Goal: Task Accomplishment & Management: Use online tool/utility

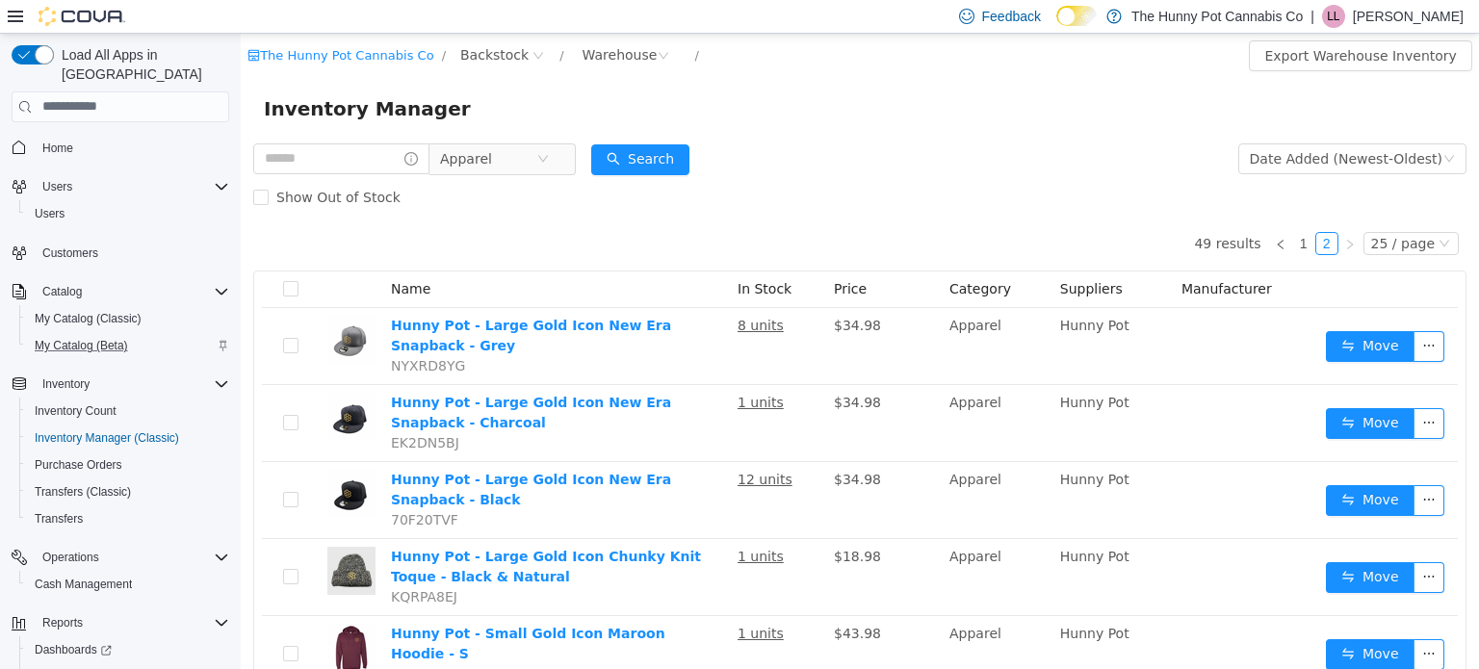
scroll to position [58, 0]
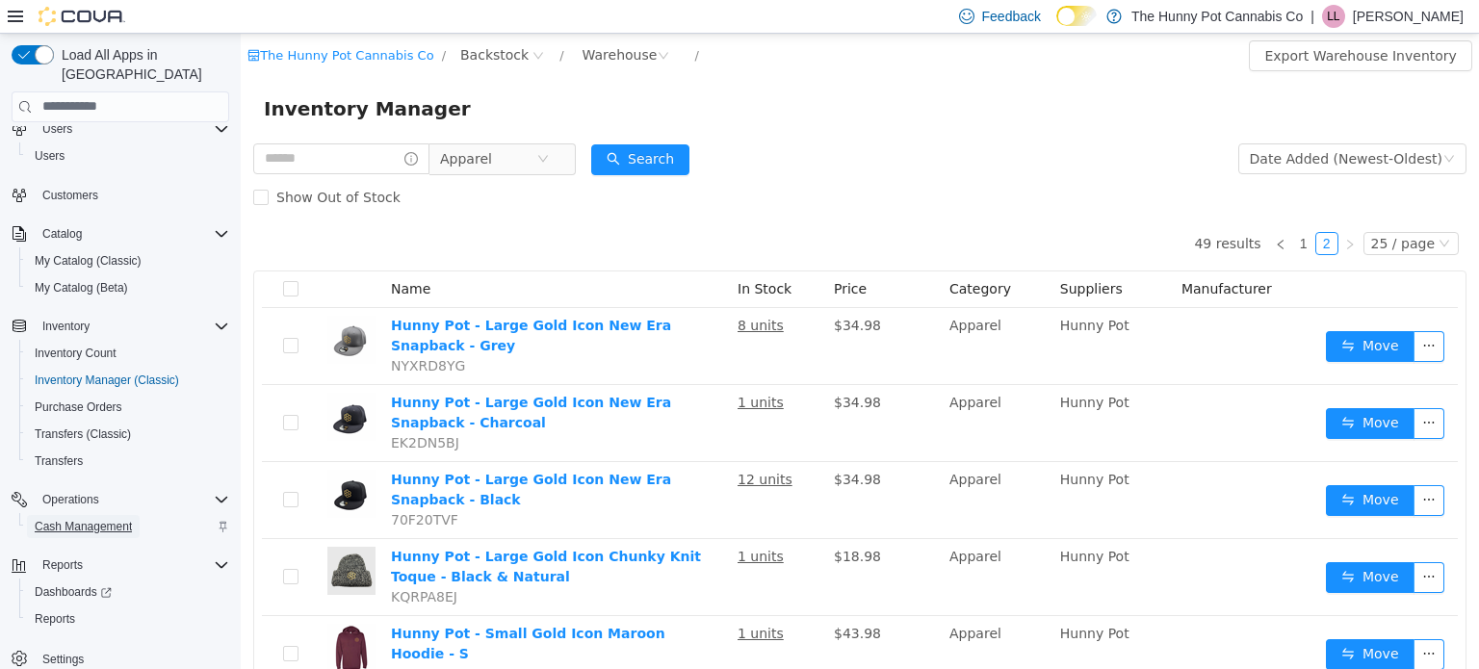
click at [94, 515] on span "Cash Management" at bounding box center [83, 526] width 97 height 23
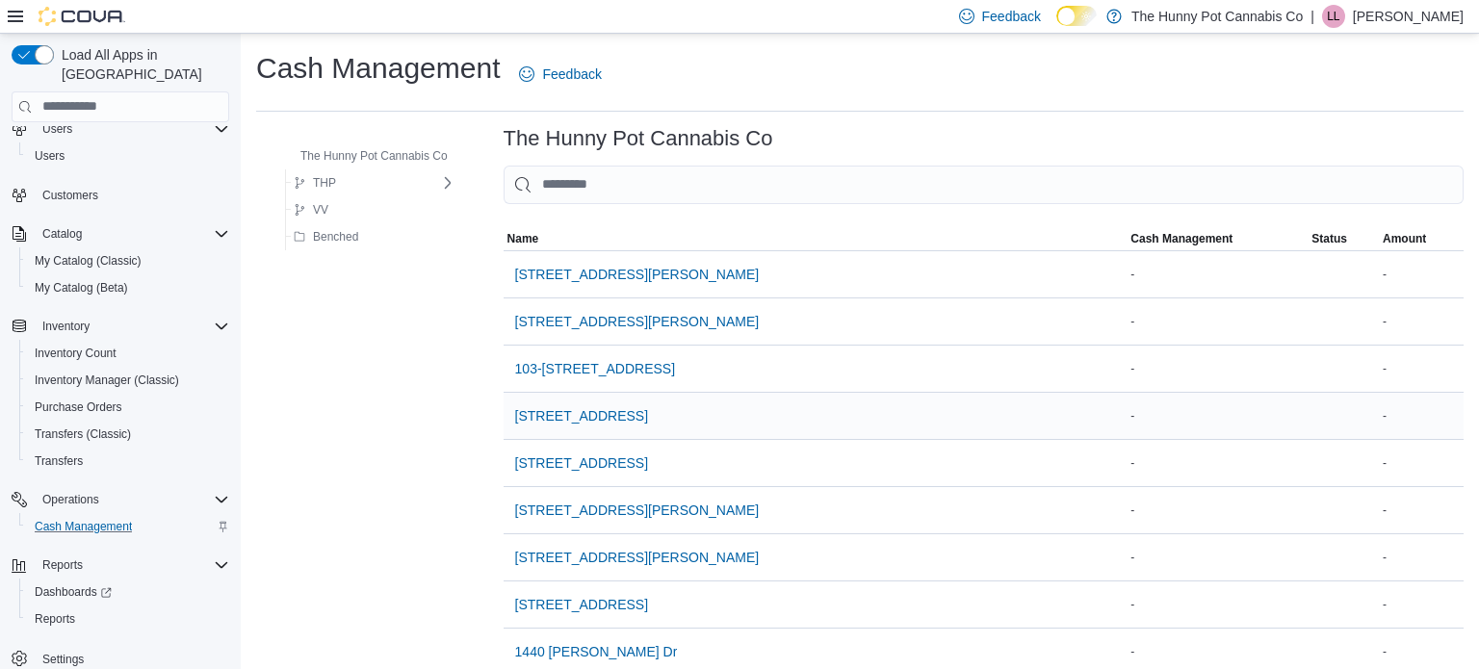
scroll to position [42, 0]
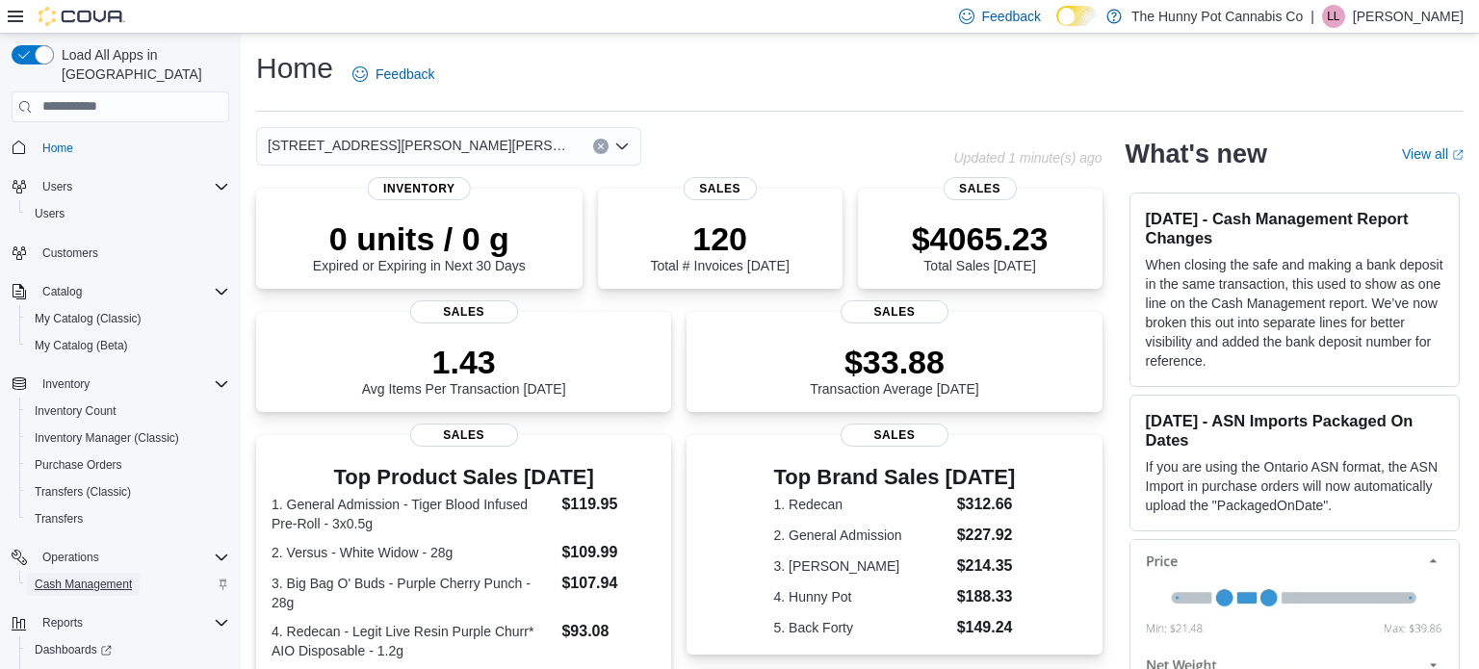
click at [128, 577] on span "Cash Management" at bounding box center [83, 584] width 97 height 15
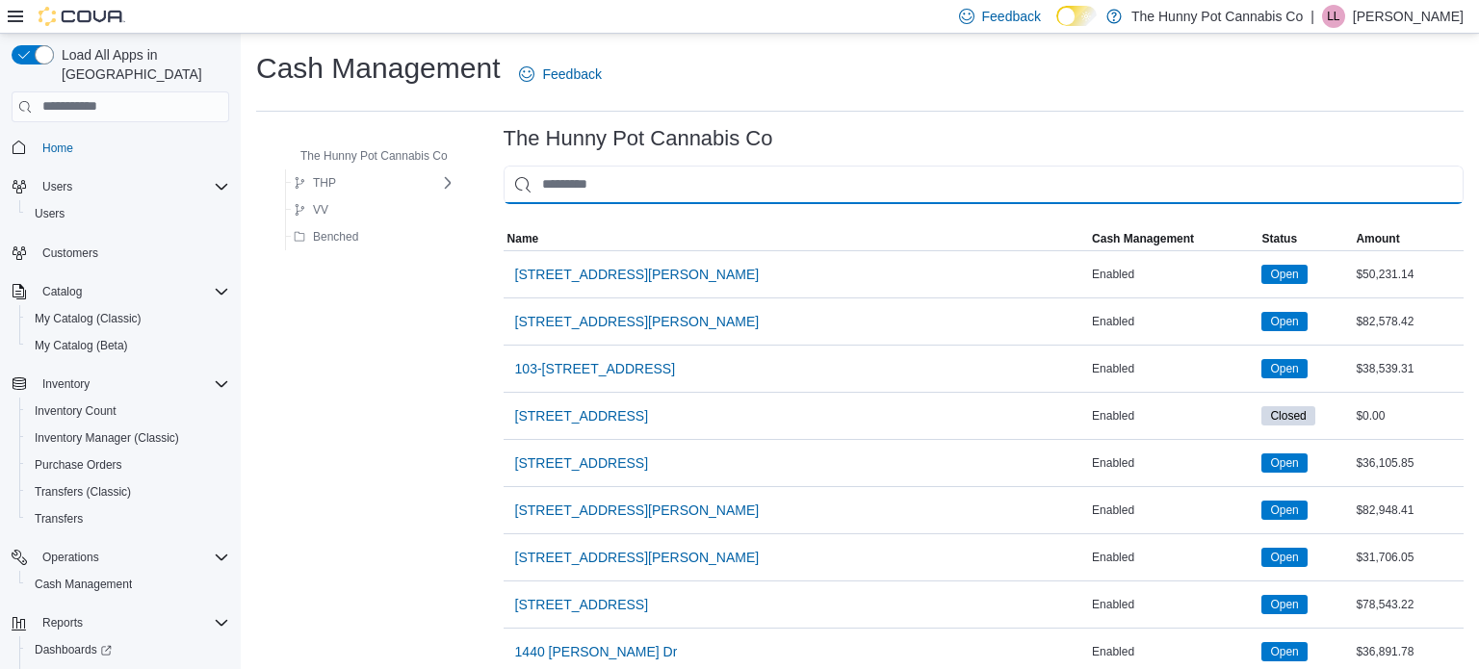
click at [559, 189] on input "This is a search bar. As you type, the results lower in the page will automatic…" at bounding box center [984, 185] width 960 height 39
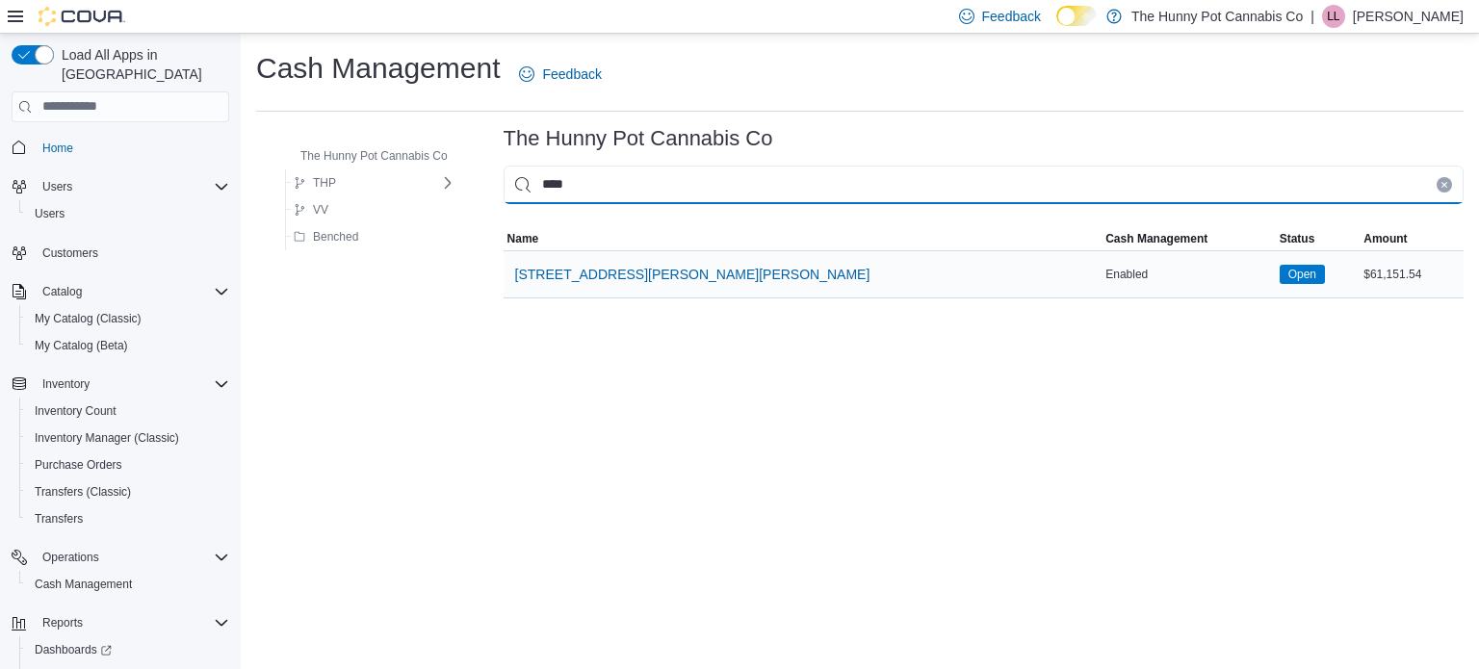
type input "****"
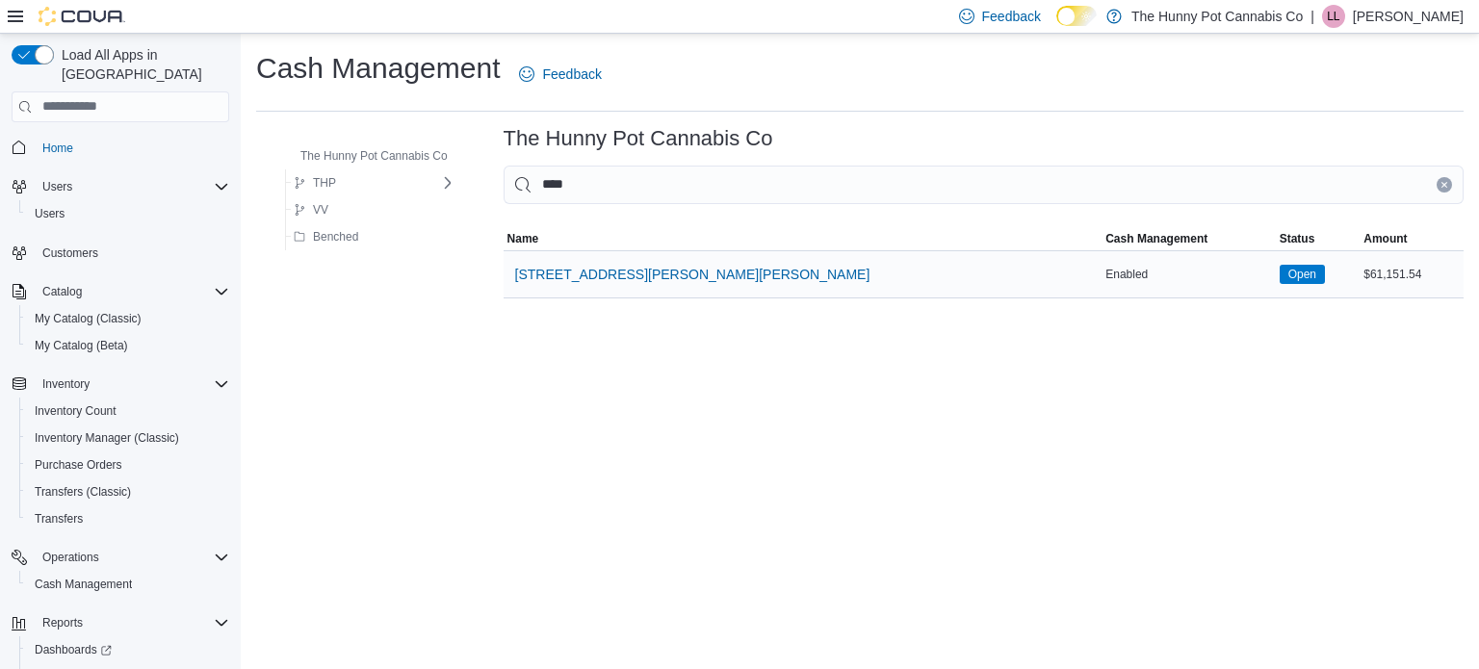
click at [1102, 270] on div "Enabled" at bounding box center [1188, 274] width 173 height 23
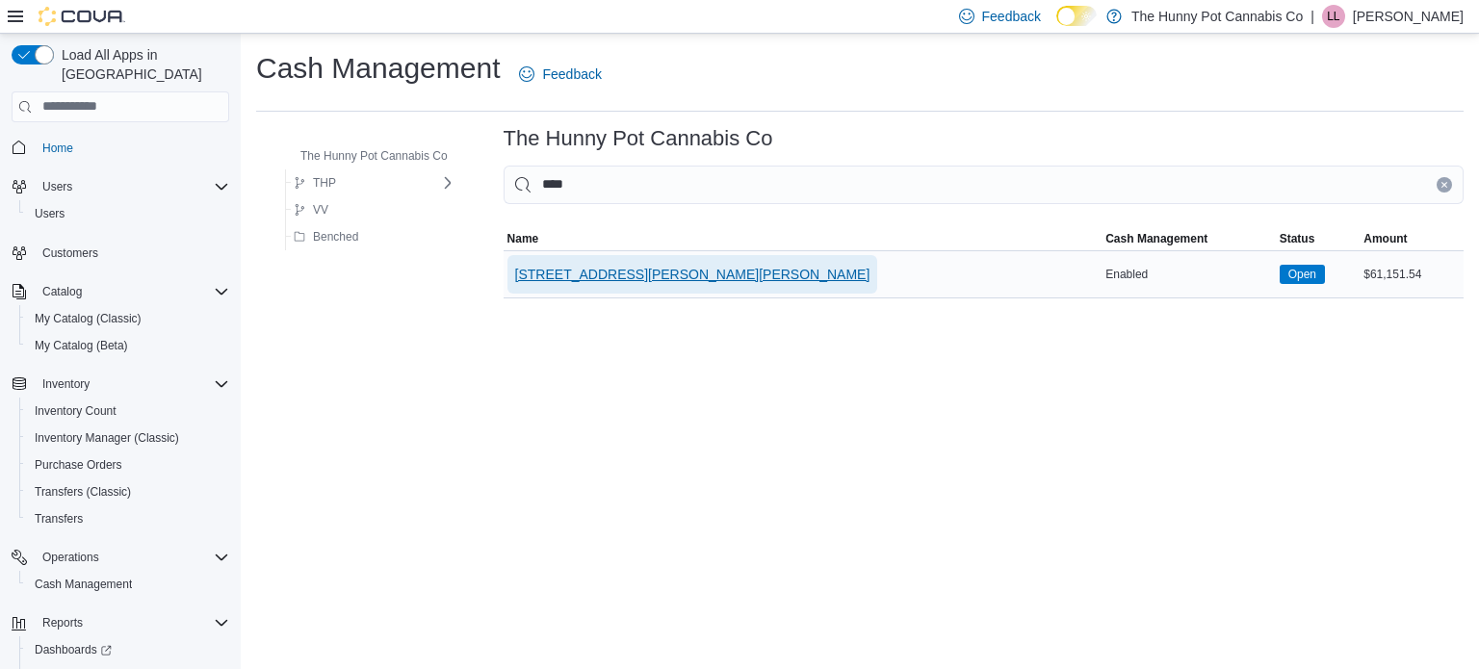
click at [597, 267] on span "[STREET_ADDRESS][PERSON_NAME][PERSON_NAME]" at bounding box center [692, 274] width 355 height 19
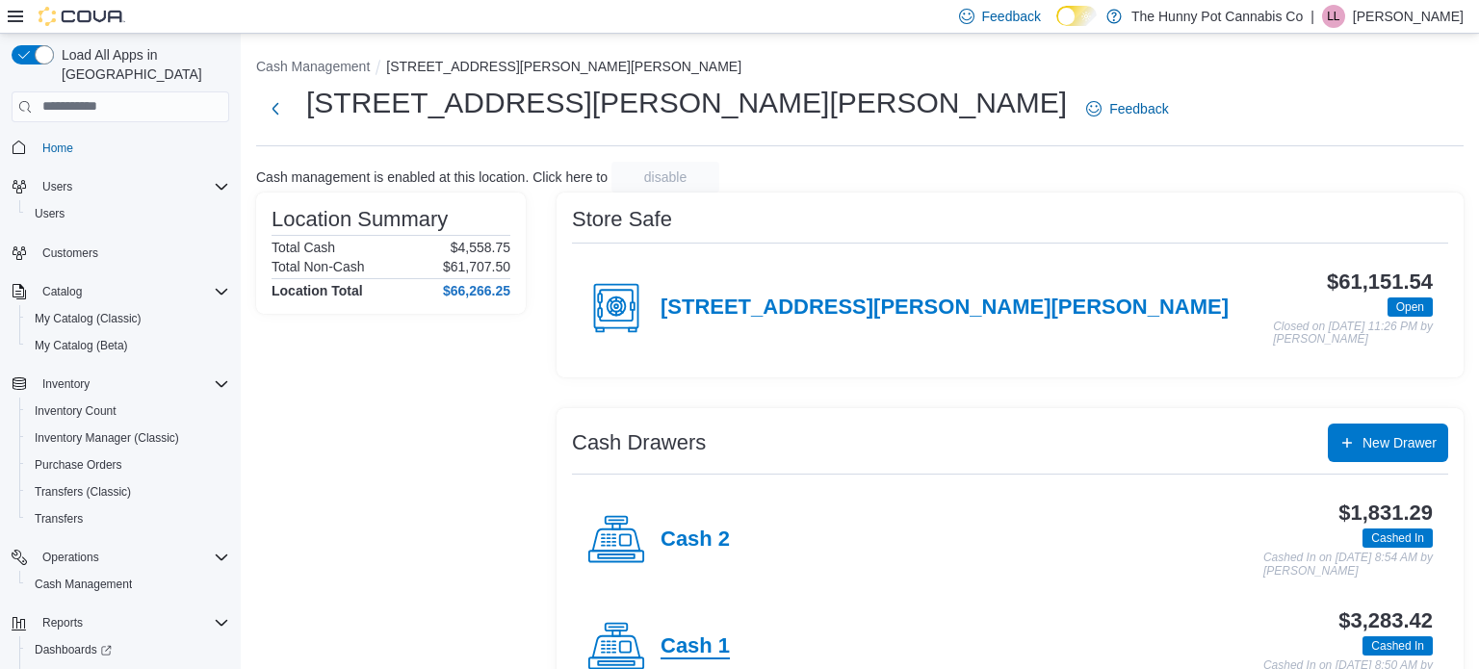
click at [687, 643] on h4 "Cash 1" at bounding box center [695, 647] width 69 height 25
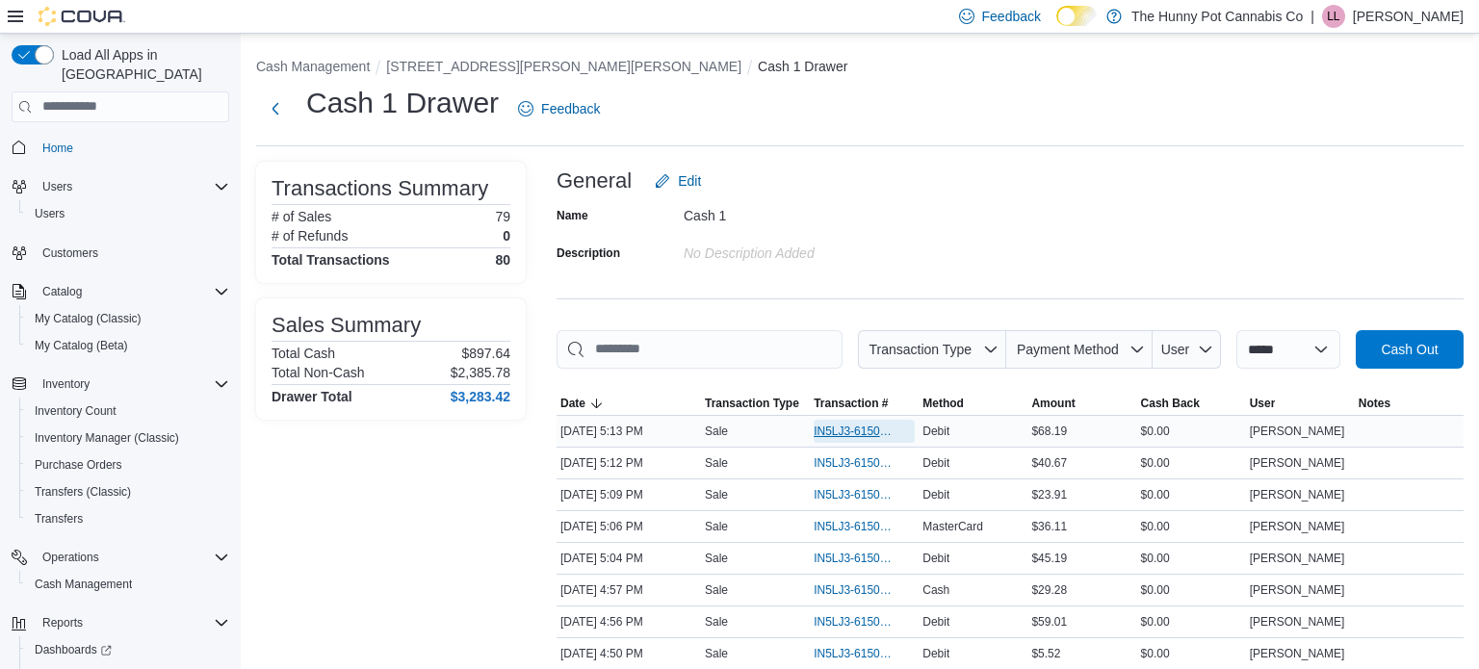
click at [863, 431] on span "IN5LJ3-6150599" at bounding box center [855, 431] width 82 height 15
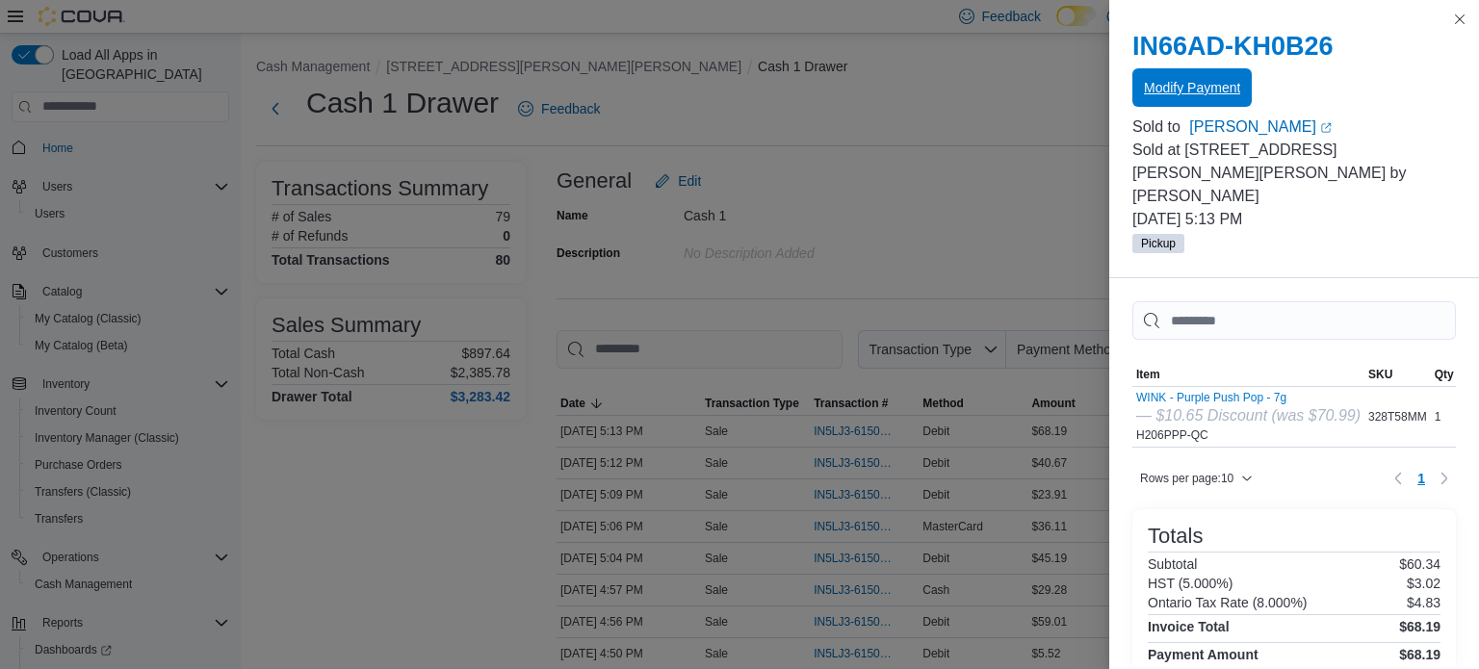
click at [1187, 96] on span "Modify Payment" at bounding box center [1192, 87] width 96 height 19
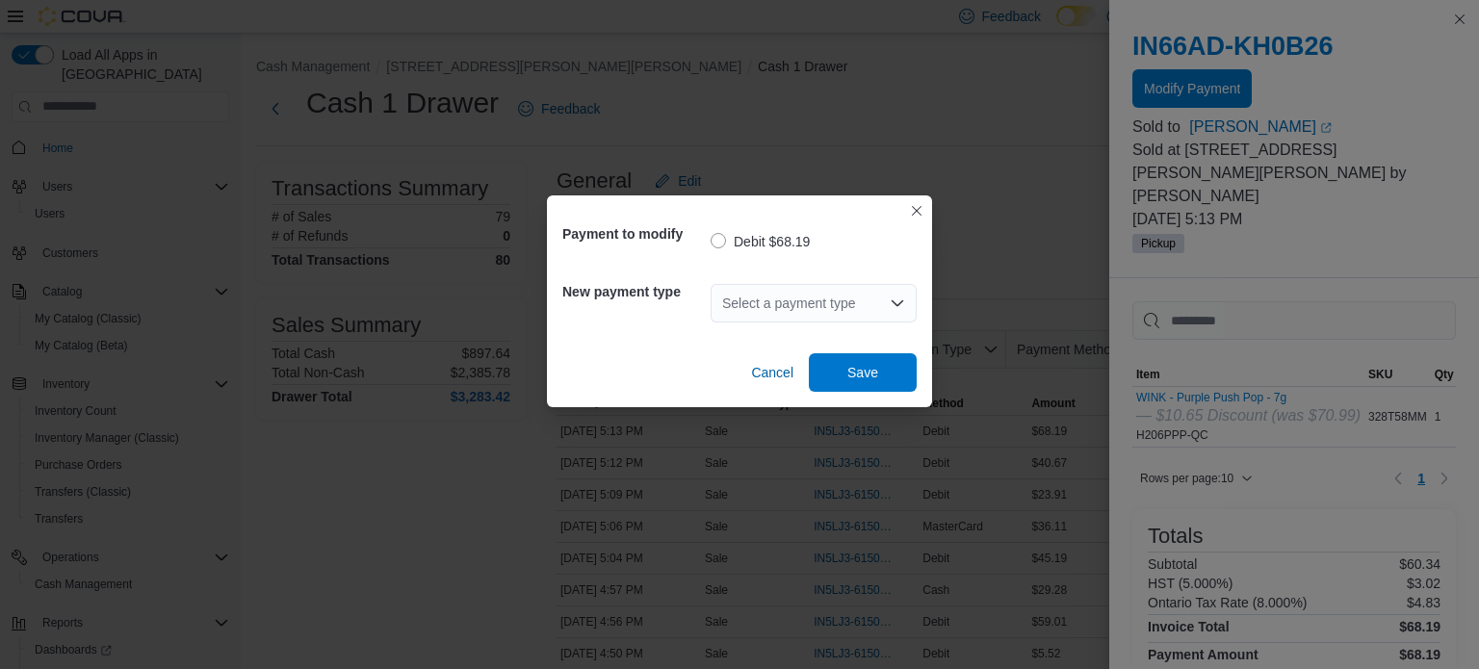
click at [871, 311] on div "Select a payment type" at bounding box center [814, 303] width 206 height 39
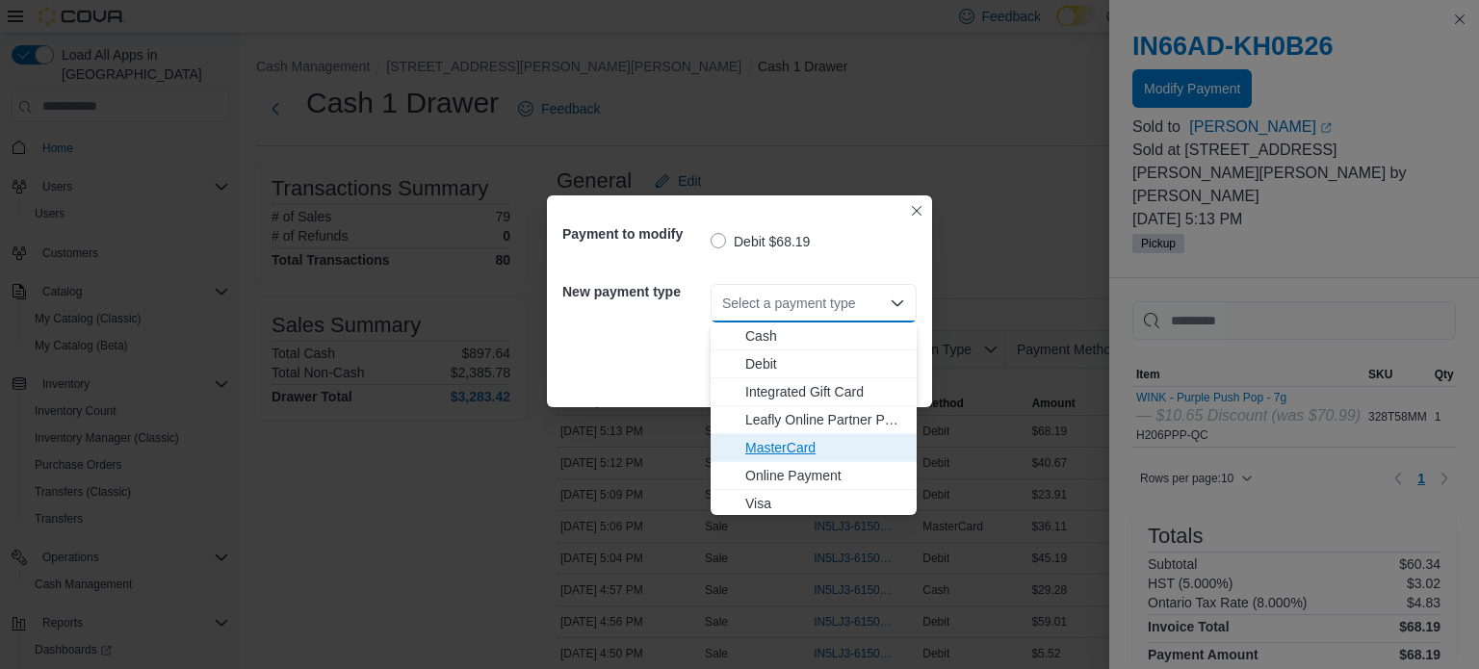
click at [808, 443] on span "MasterCard" at bounding box center [825, 447] width 160 height 19
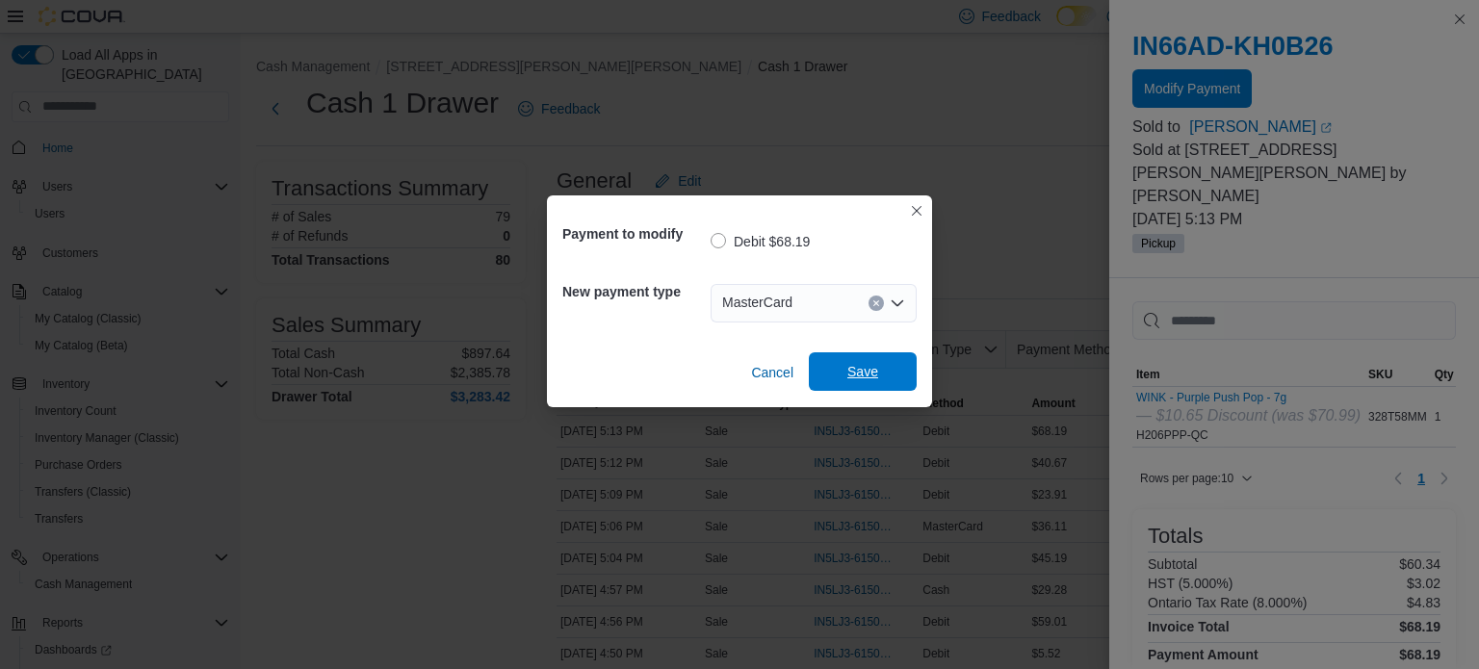
click at [860, 361] on span "Save" at bounding box center [862, 371] width 85 height 39
